Goal: Transaction & Acquisition: Book appointment/travel/reservation

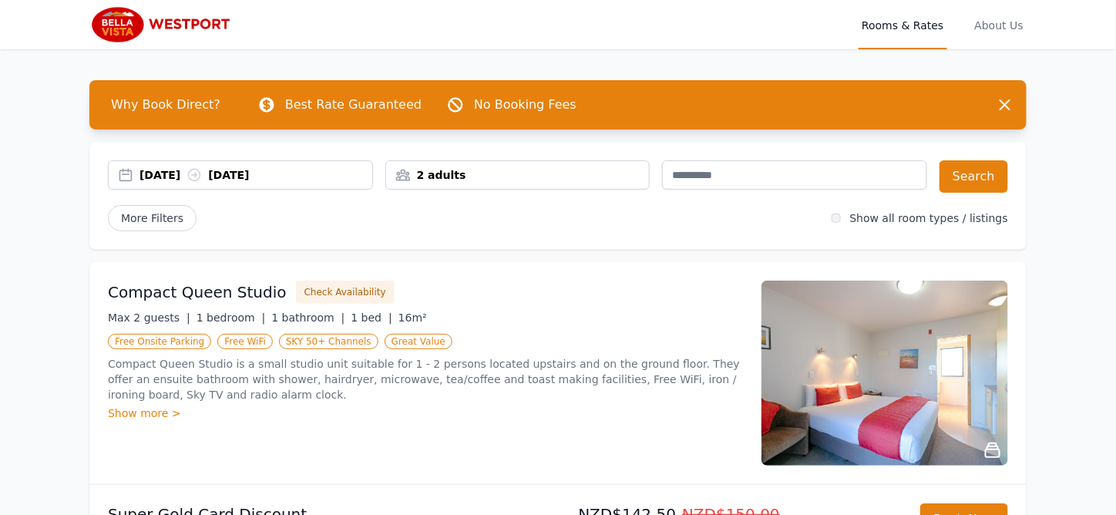
click at [280, 167] on div "[DATE] [DATE]" at bounding box center [256, 174] width 233 height 15
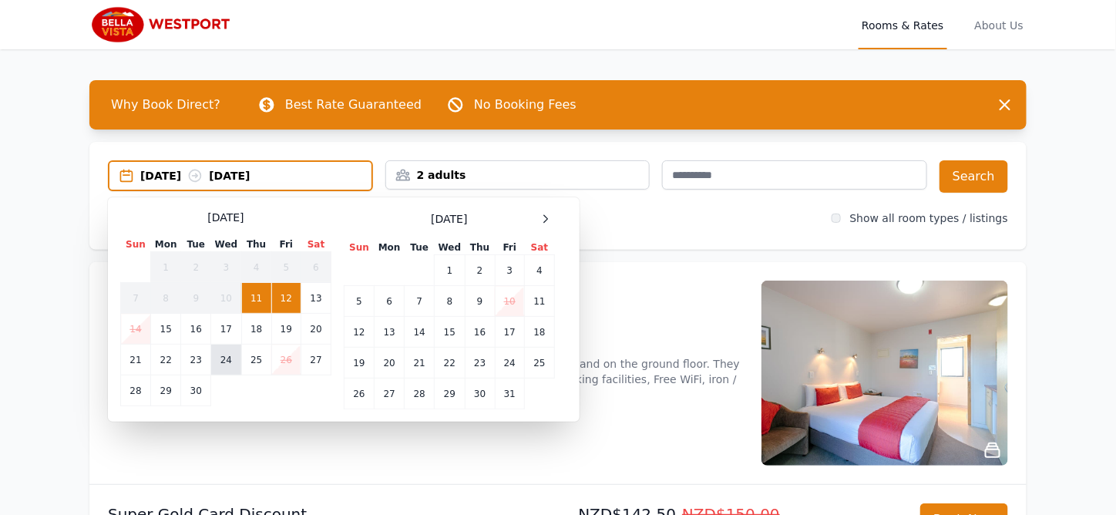
click at [241, 345] on td "24" at bounding box center [226, 360] width 30 height 31
click at [301, 345] on td "26" at bounding box center [285, 360] width 29 height 31
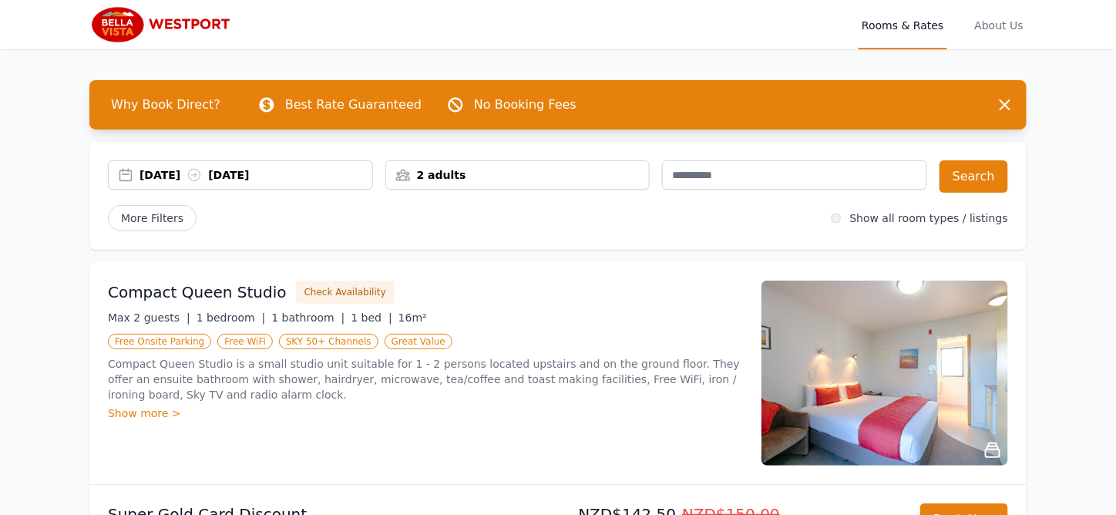
click at [510, 167] on div "2 adults" at bounding box center [518, 174] width 264 height 15
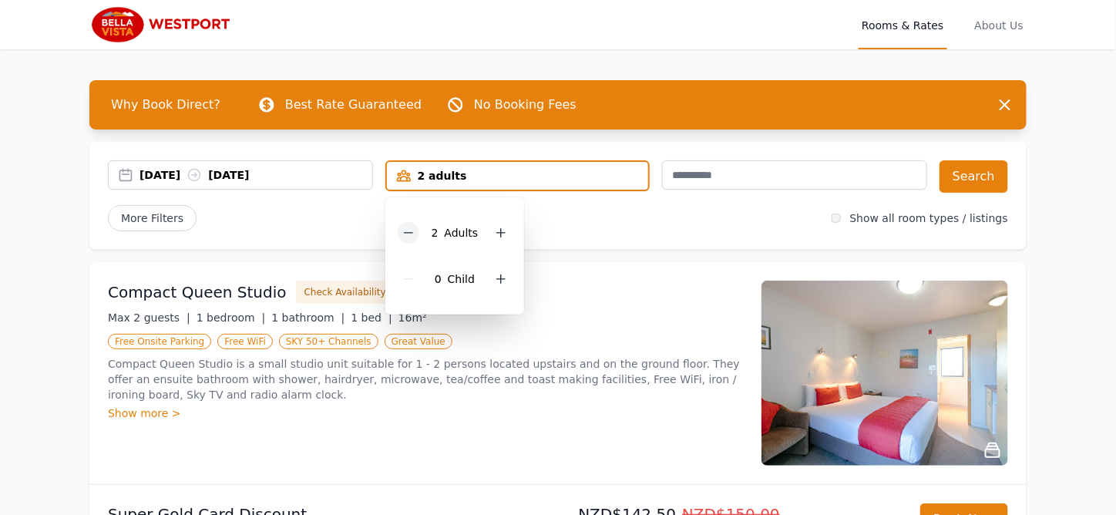
click at [415, 227] on icon at bounding box center [408, 233] width 12 height 12
click at [940, 160] on button "Search" at bounding box center [974, 176] width 69 height 32
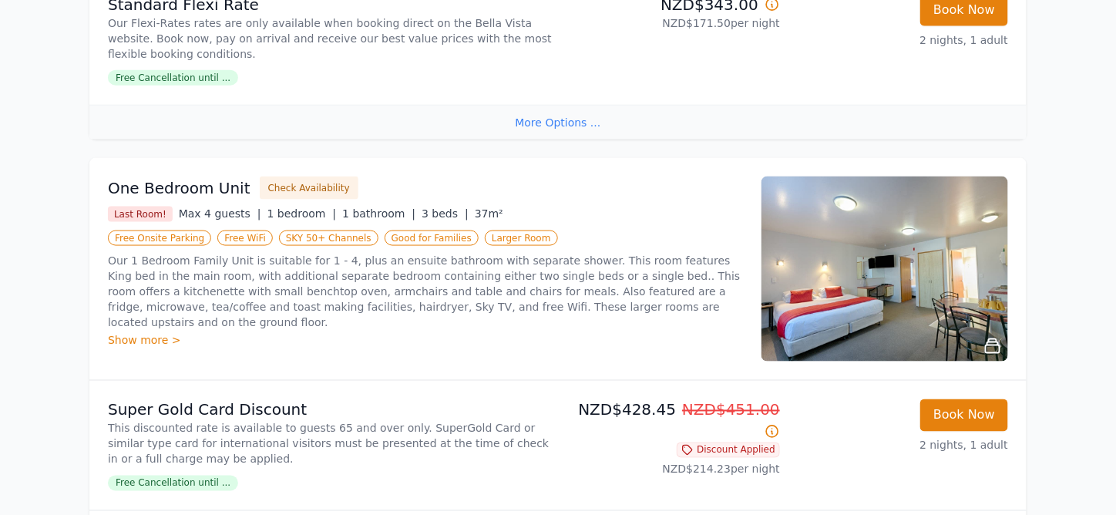
scroll to position [676, 0]
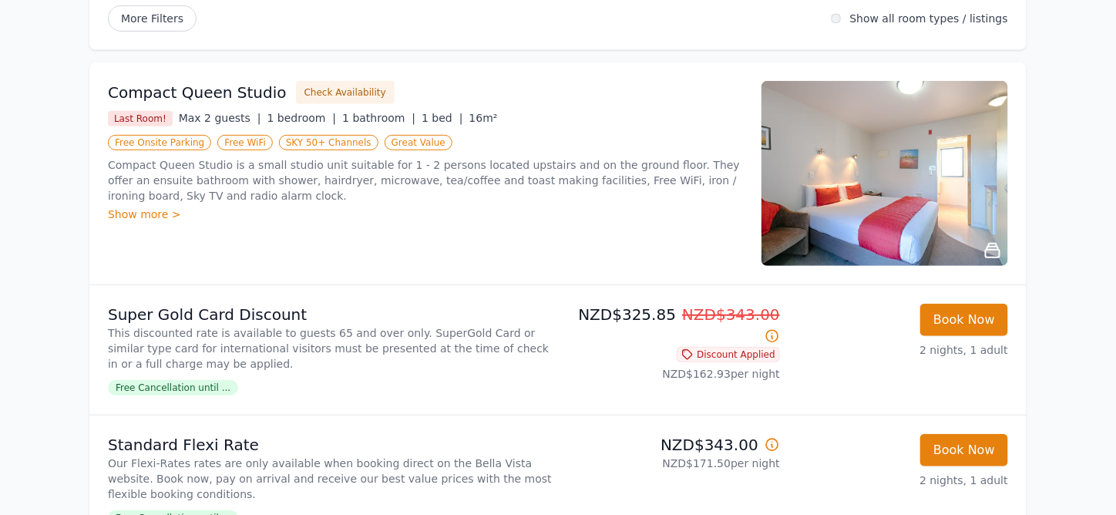
scroll to position [0, 0]
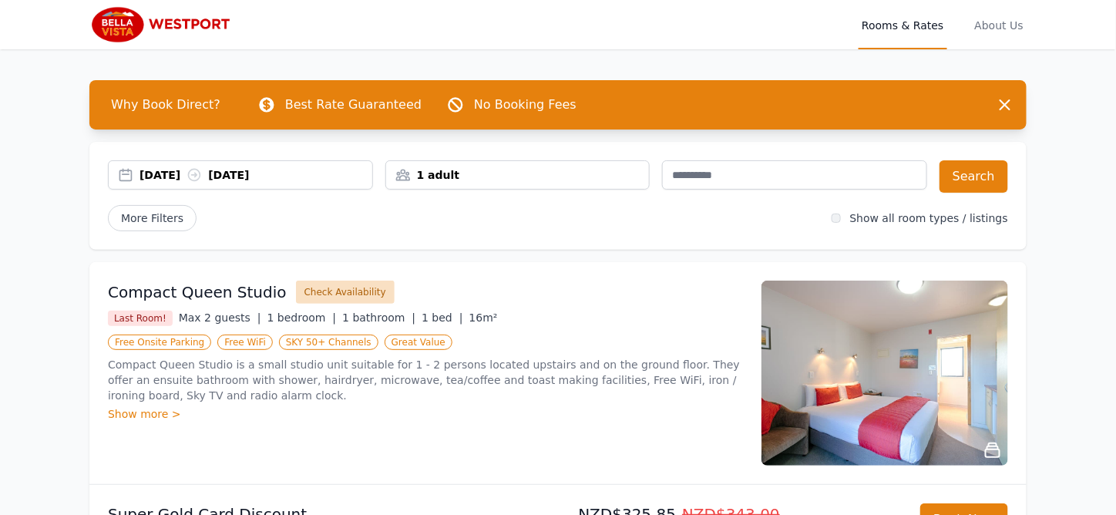
click at [365, 281] on button "Check Availability" at bounding box center [345, 292] width 99 height 23
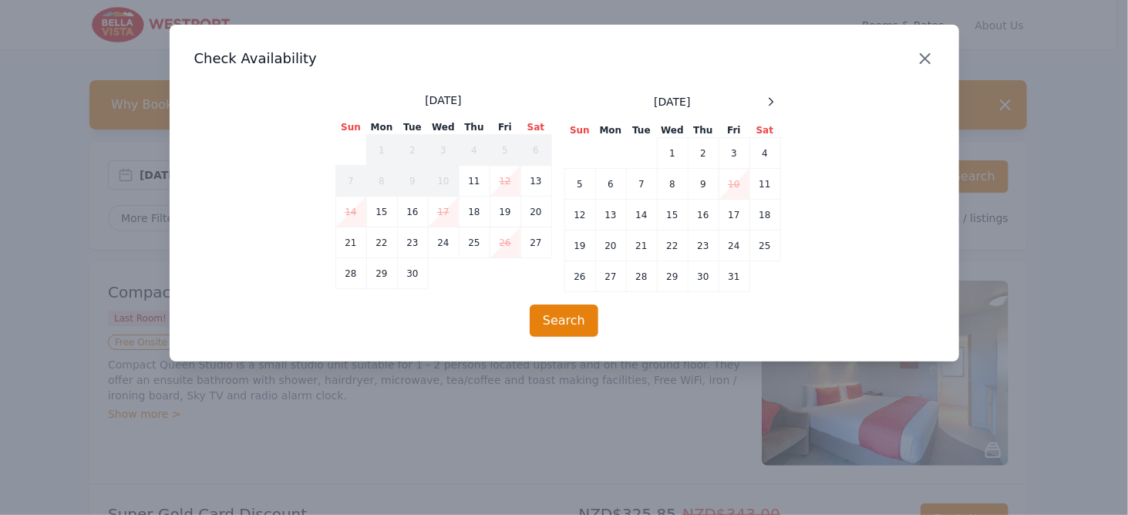
click at [933, 49] on icon "button" at bounding box center [925, 58] width 19 height 19
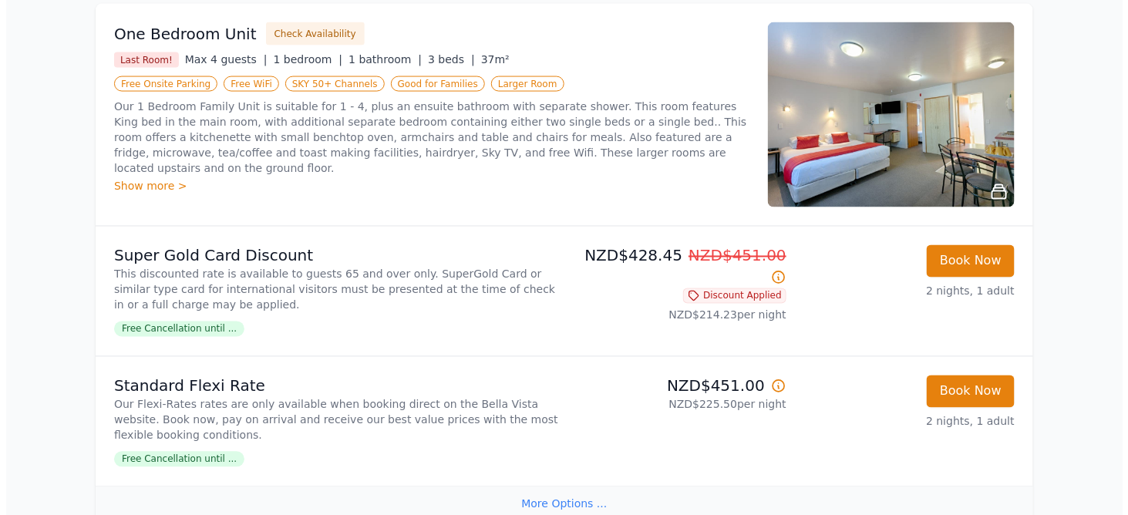
scroll to position [782, 0]
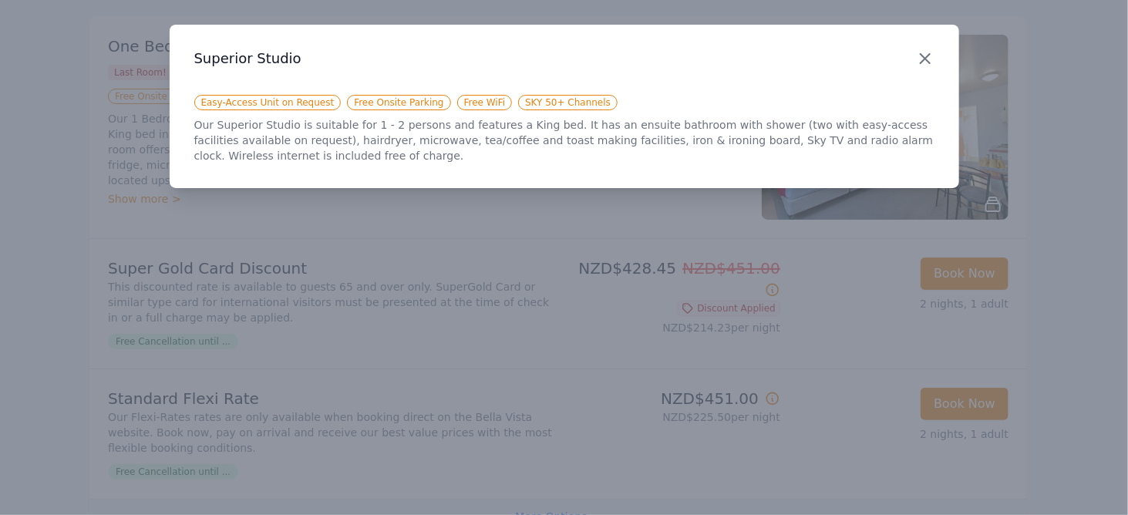
click at [930, 54] on icon "button" at bounding box center [924, 58] width 9 height 9
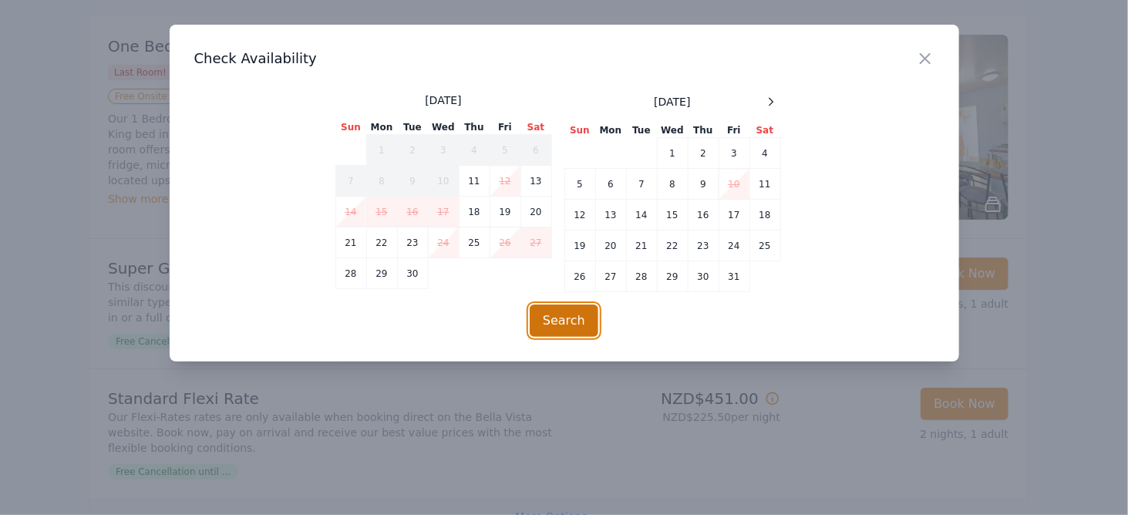
click at [554, 305] on button "Search" at bounding box center [564, 321] width 69 height 32
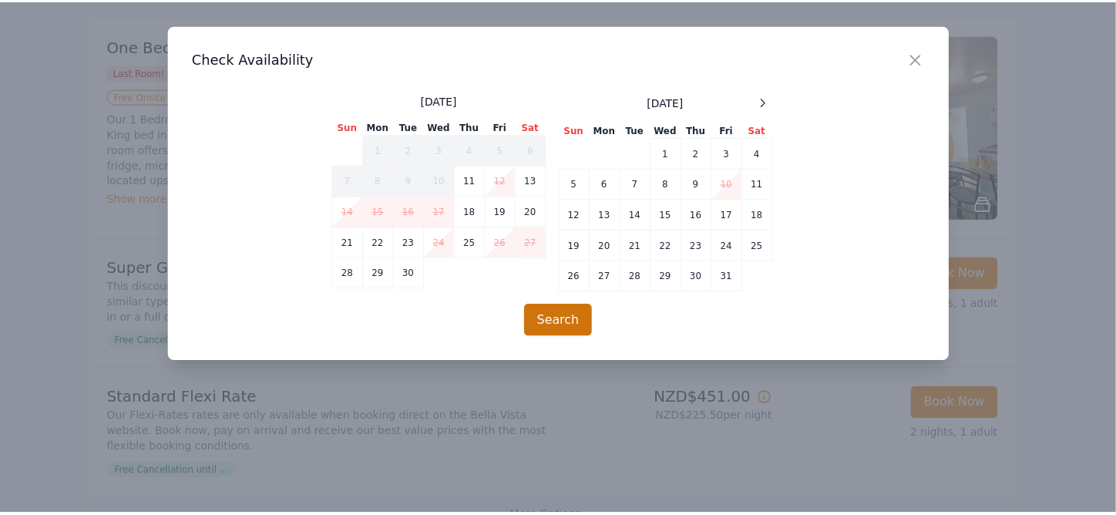
scroll to position [56, 0]
